Goal: Download file/media

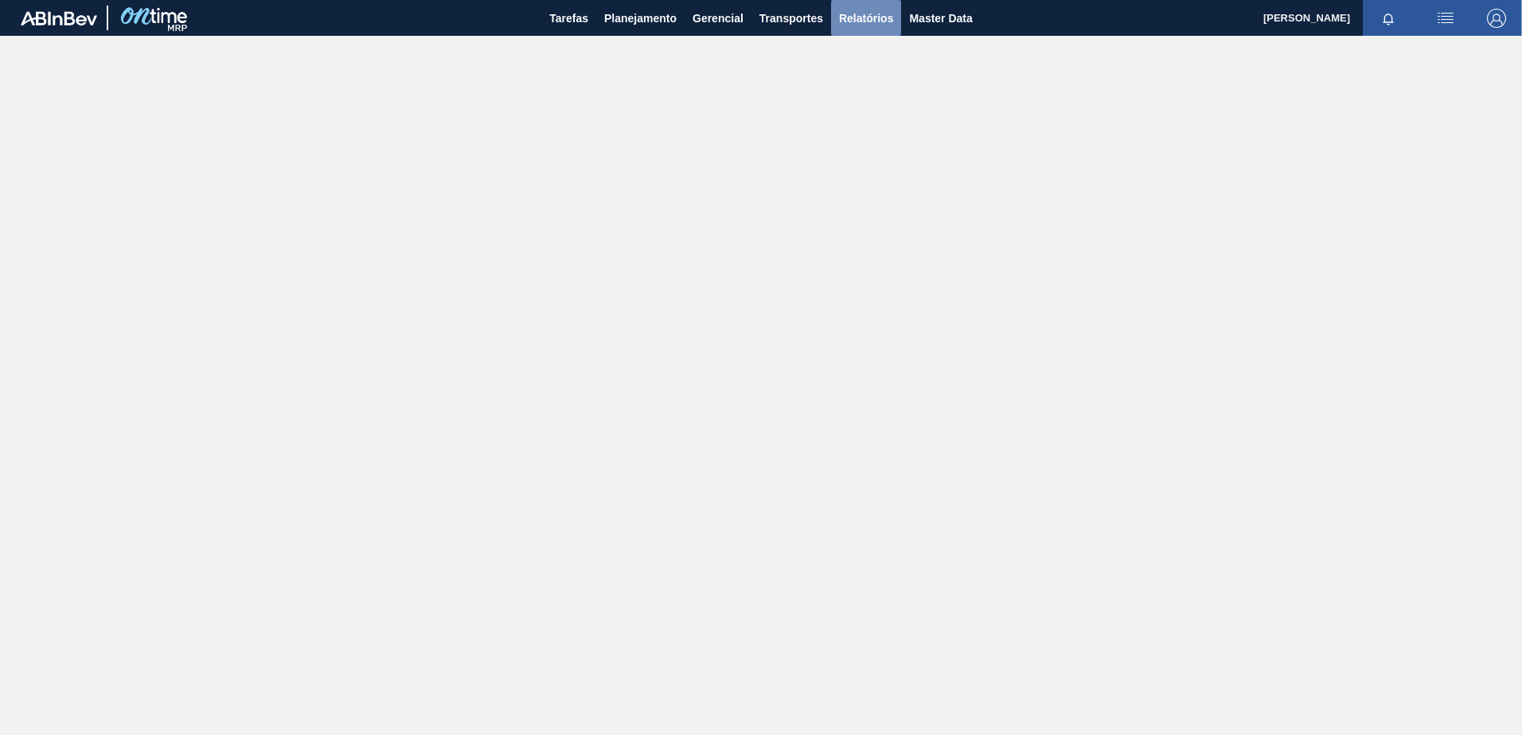
click at [860, 26] on span "Relatórios" at bounding box center [866, 18] width 54 height 19
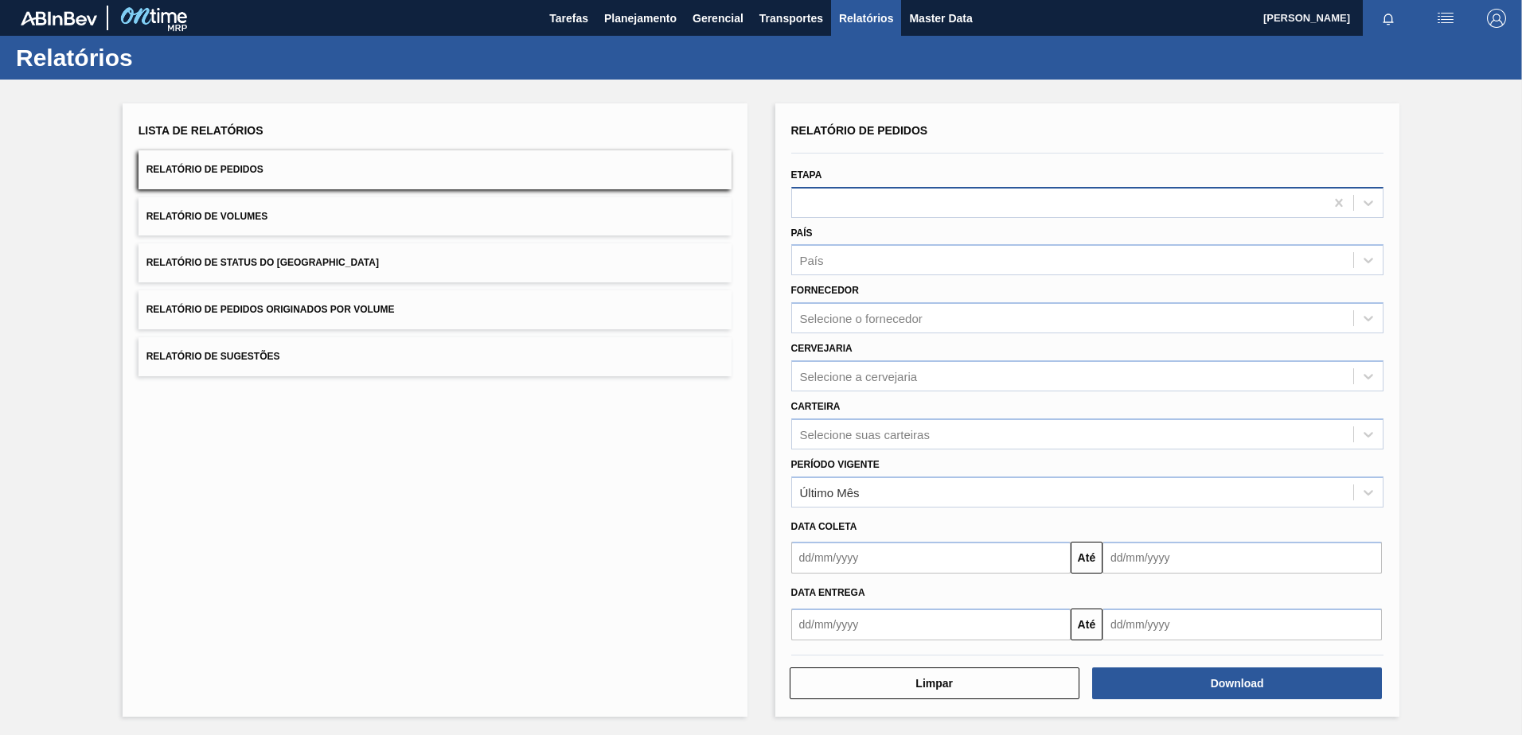
click at [852, 195] on div at bounding box center [1058, 202] width 533 height 23
click at [891, 179] on div "Etapa" at bounding box center [1087, 191] width 593 height 54
click at [852, 427] on div "Selecione suas carteiras" at bounding box center [1073, 434] width 562 height 23
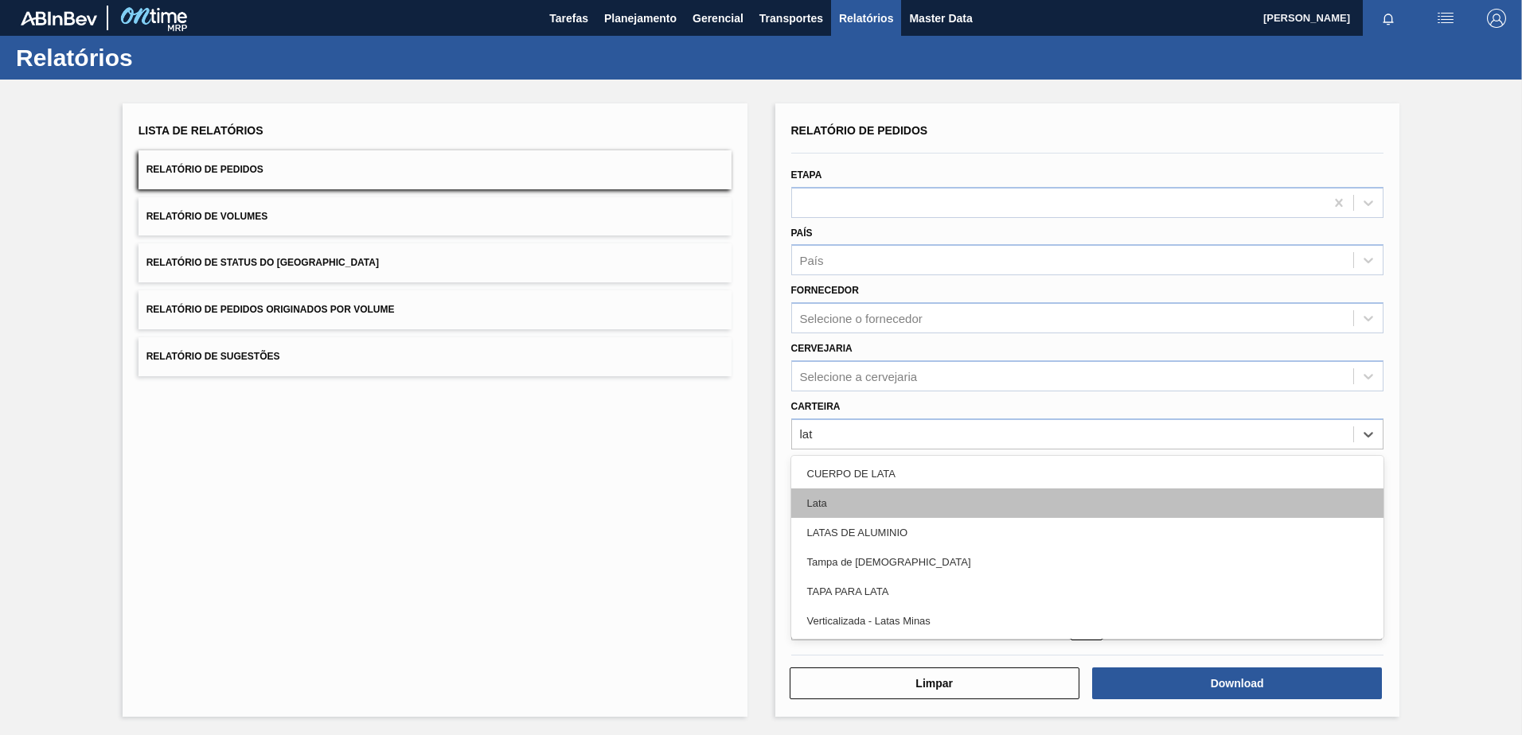
type input "lata"
click at [856, 506] on div "Lata" at bounding box center [1087, 503] width 593 height 29
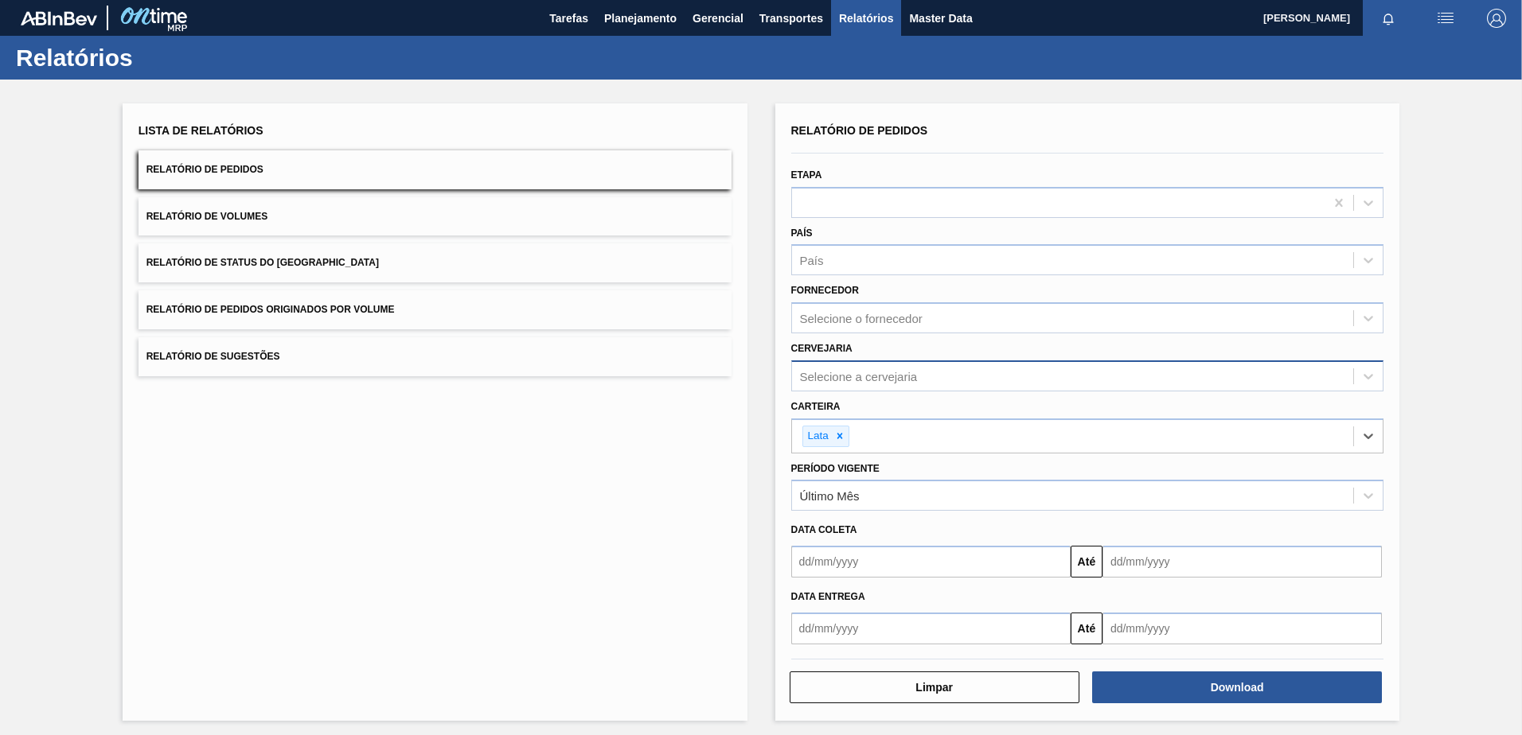
click at [838, 380] on div "Selecione a cervejaria" at bounding box center [859, 376] width 118 height 14
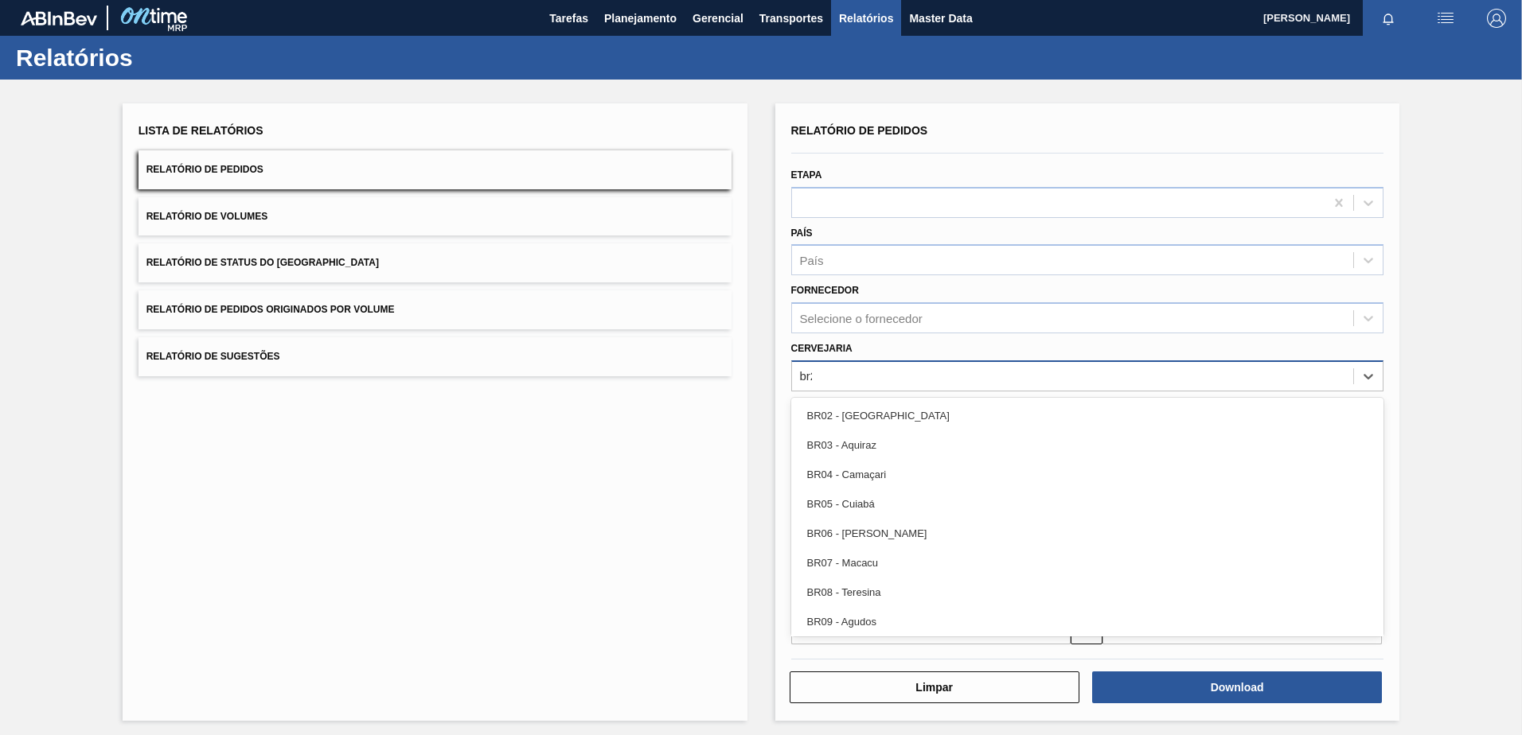
type input "br22"
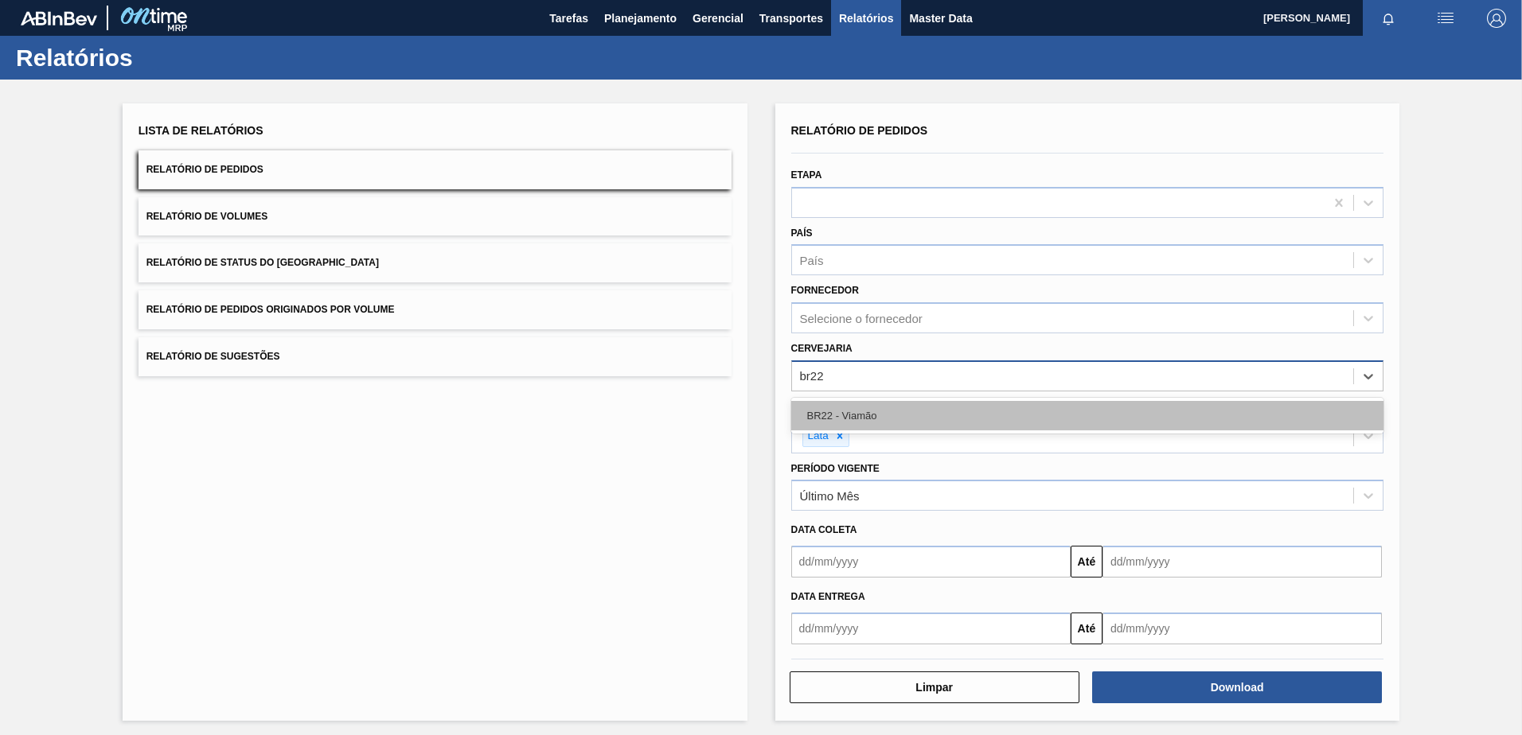
click at [867, 419] on div "BR22 - Viamão" at bounding box center [1087, 415] width 593 height 29
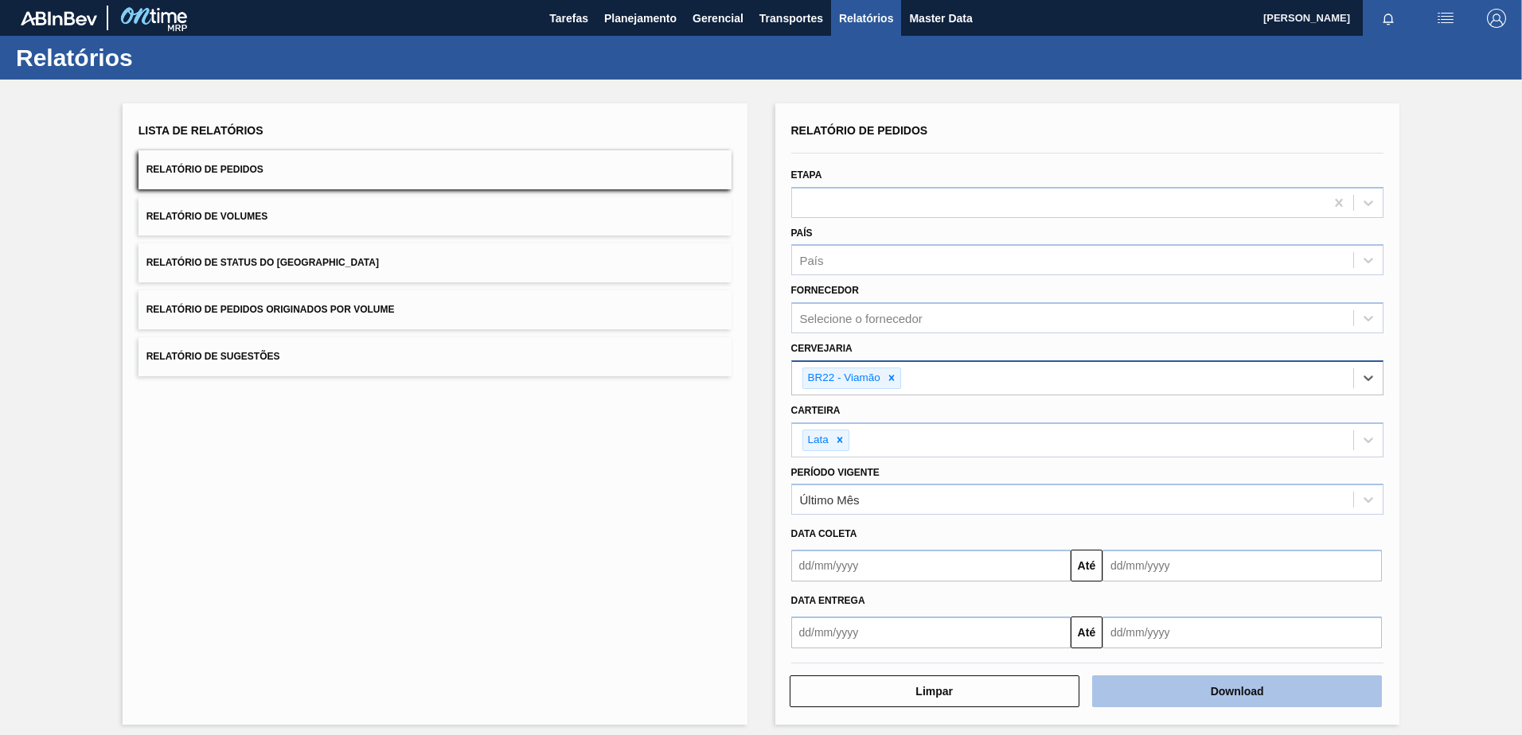
click at [1157, 698] on button "Download" at bounding box center [1237, 692] width 290 height 32
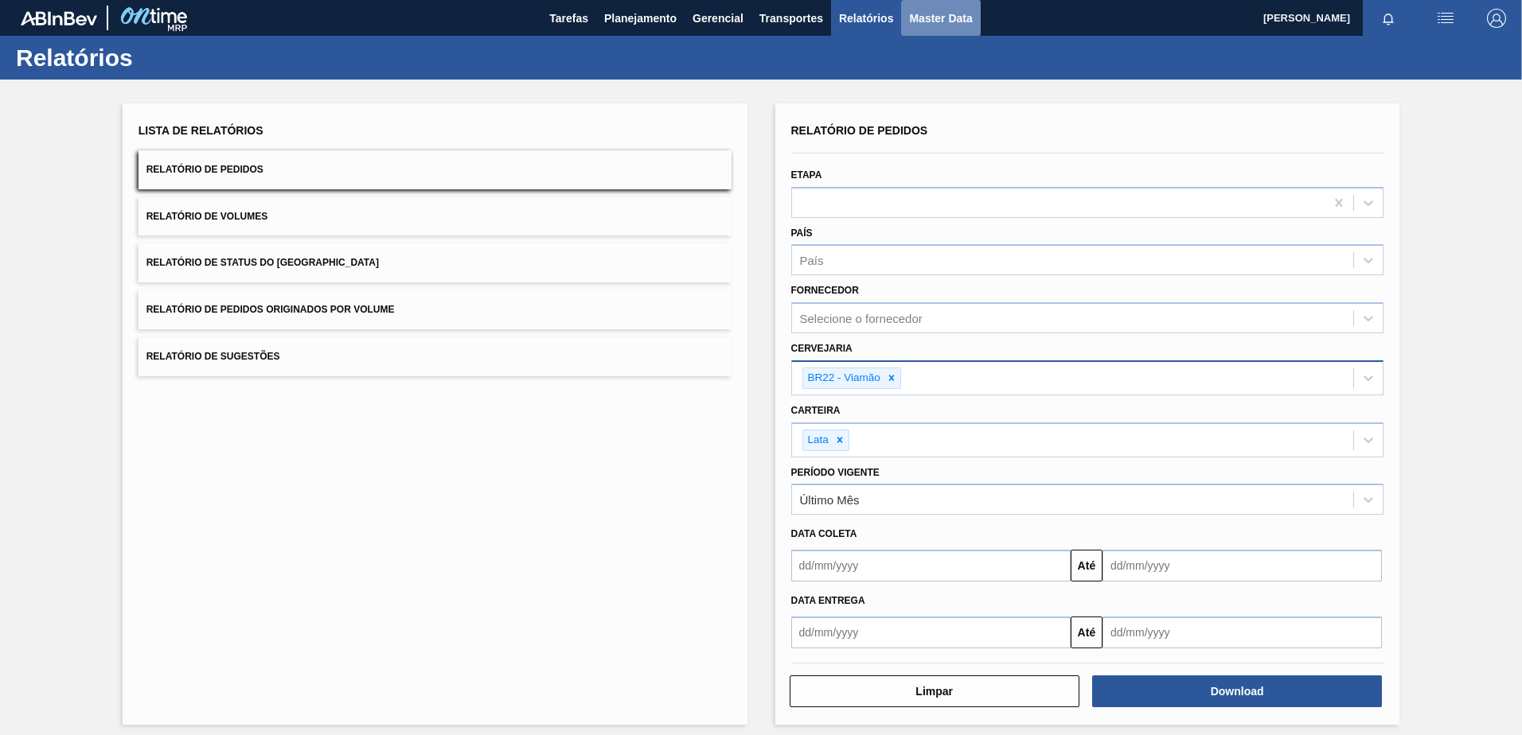
click at [917, 18] on span "Master Data" at bounding box center [940, 18] width 63 height 19
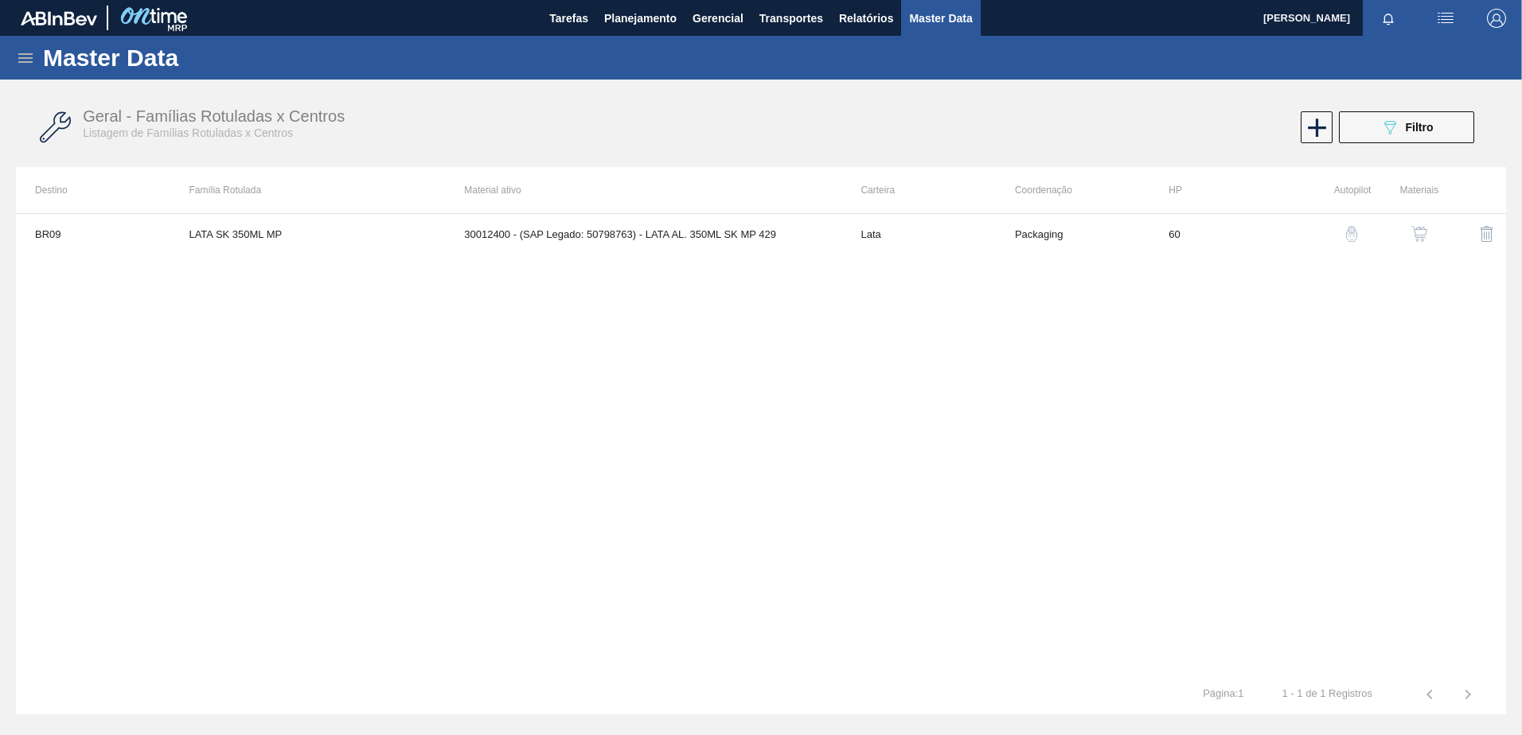
click at [25, 57] on icon at bounding box center [25, 58] width 14 height 10
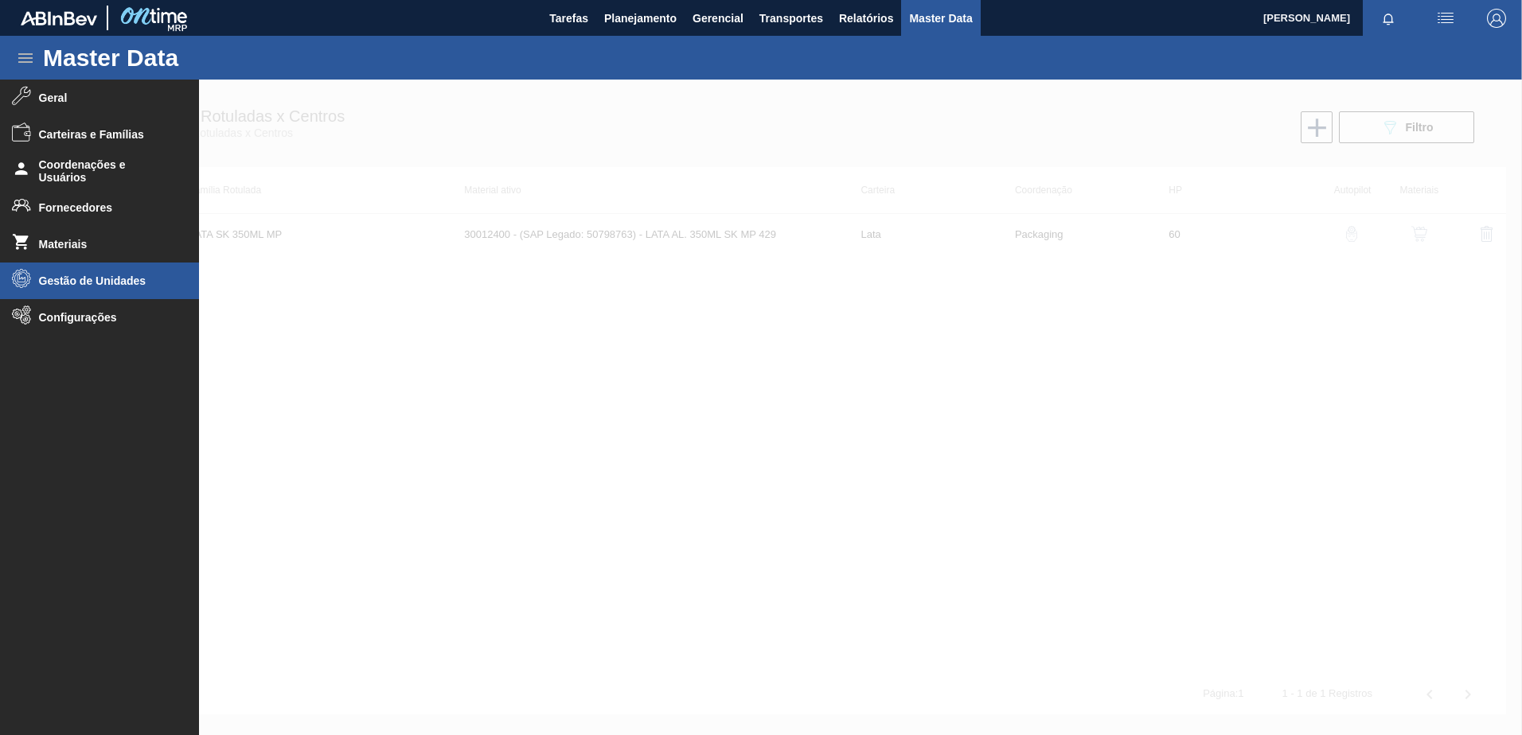
click at [88, 279] on span "Gestão de Unidades" at bounding box center [104, 281] width 131 height 13
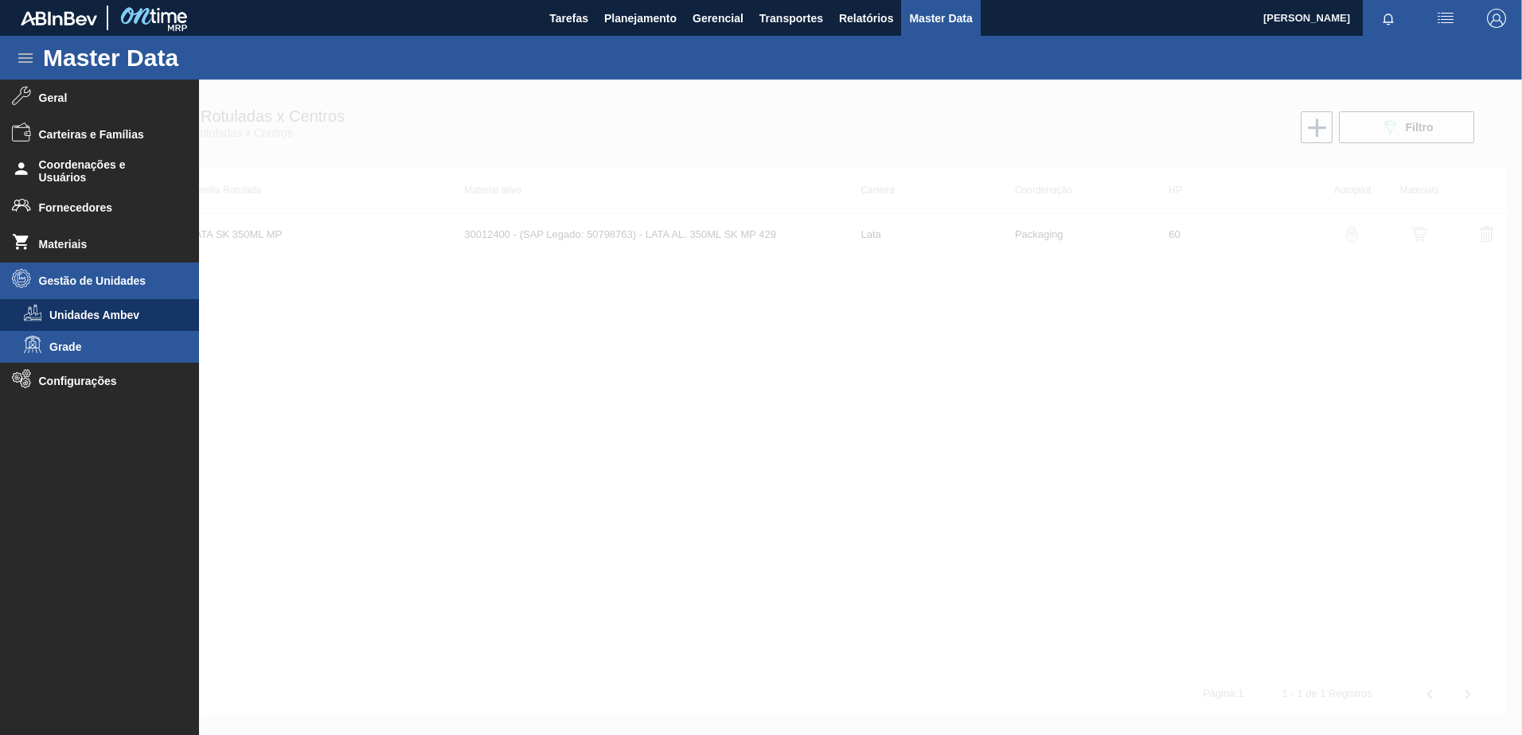
click at [92, 337] on li "Grade" at bounding box center [99, 347] width 199 height 32
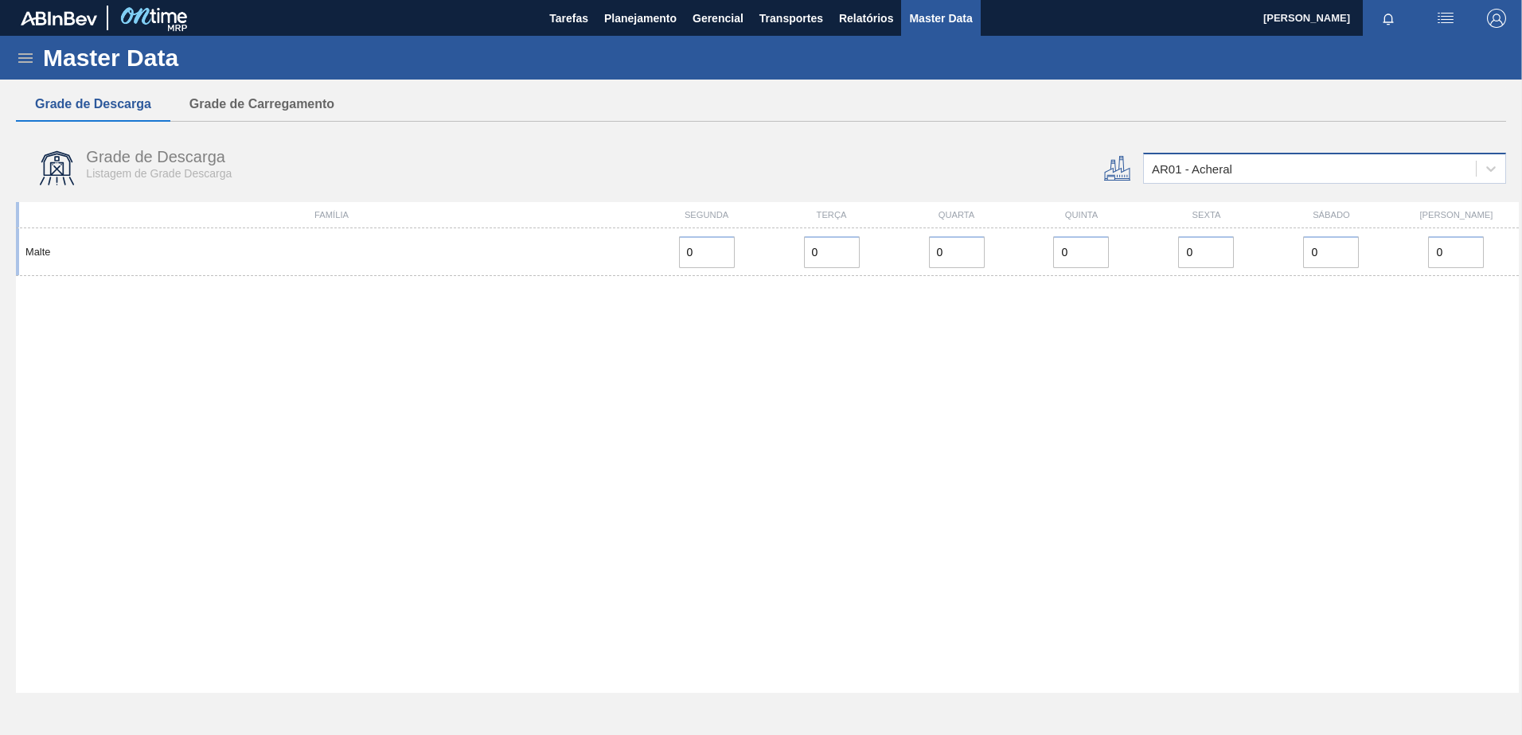
click at [1255, 176] on div "AR01 - Acheral" at bounding box center [1310, 169] width 332 height 23
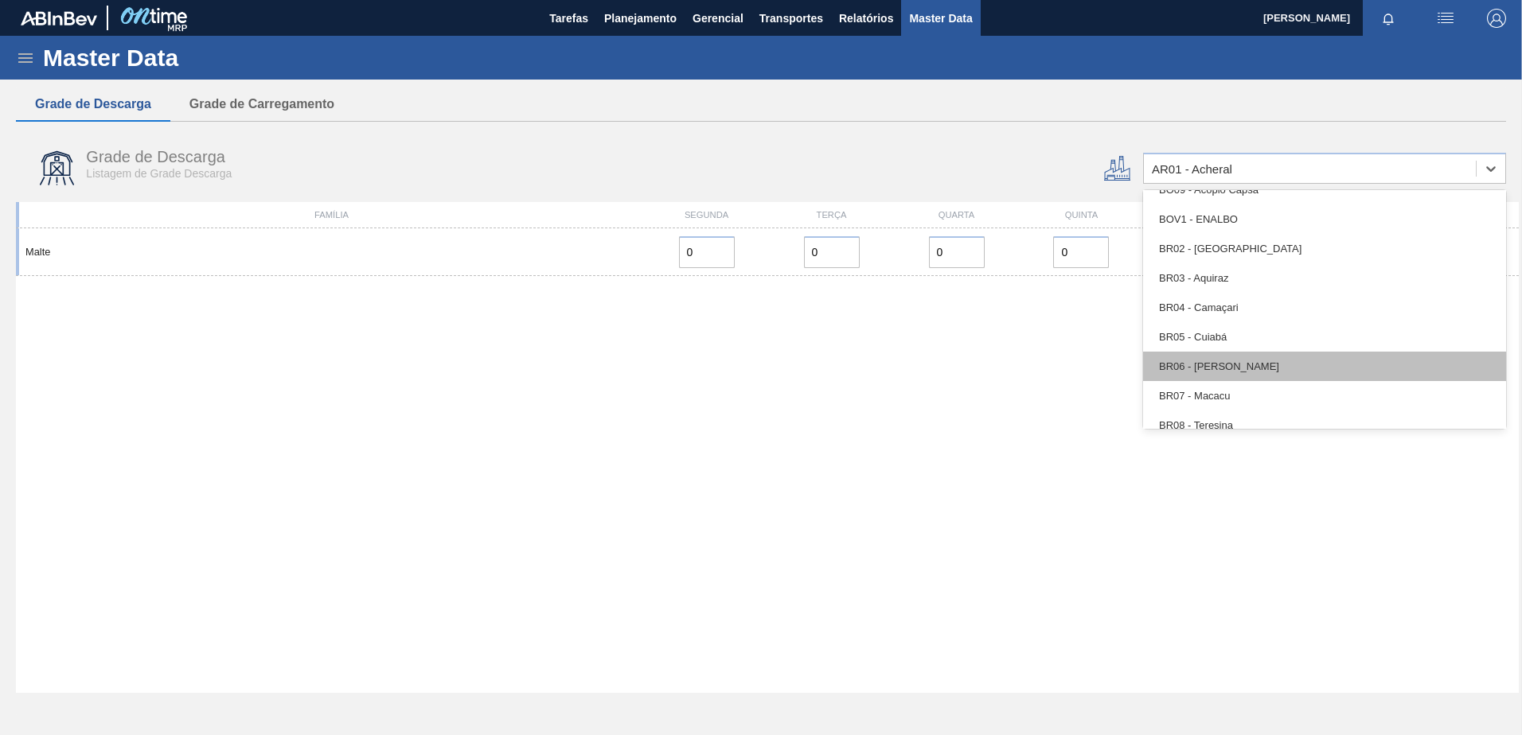
scroll to position [796, 0]
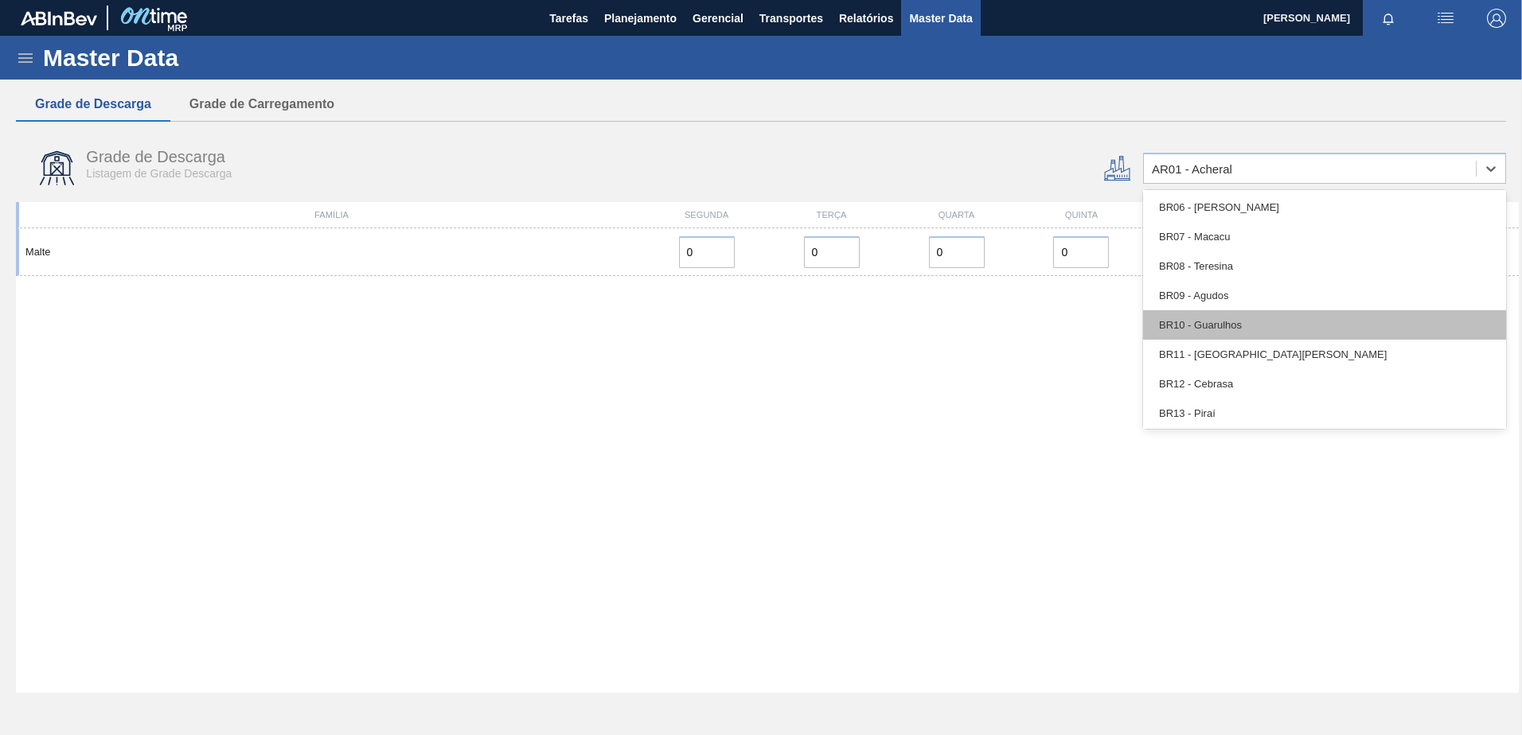
click at [1227, 319] on div "BR10 - Guarulhos" at bounding box center [1324, 324] width 363 height 29
